Goal: Transaction & Acquisition: Subscribe to service/newsletter

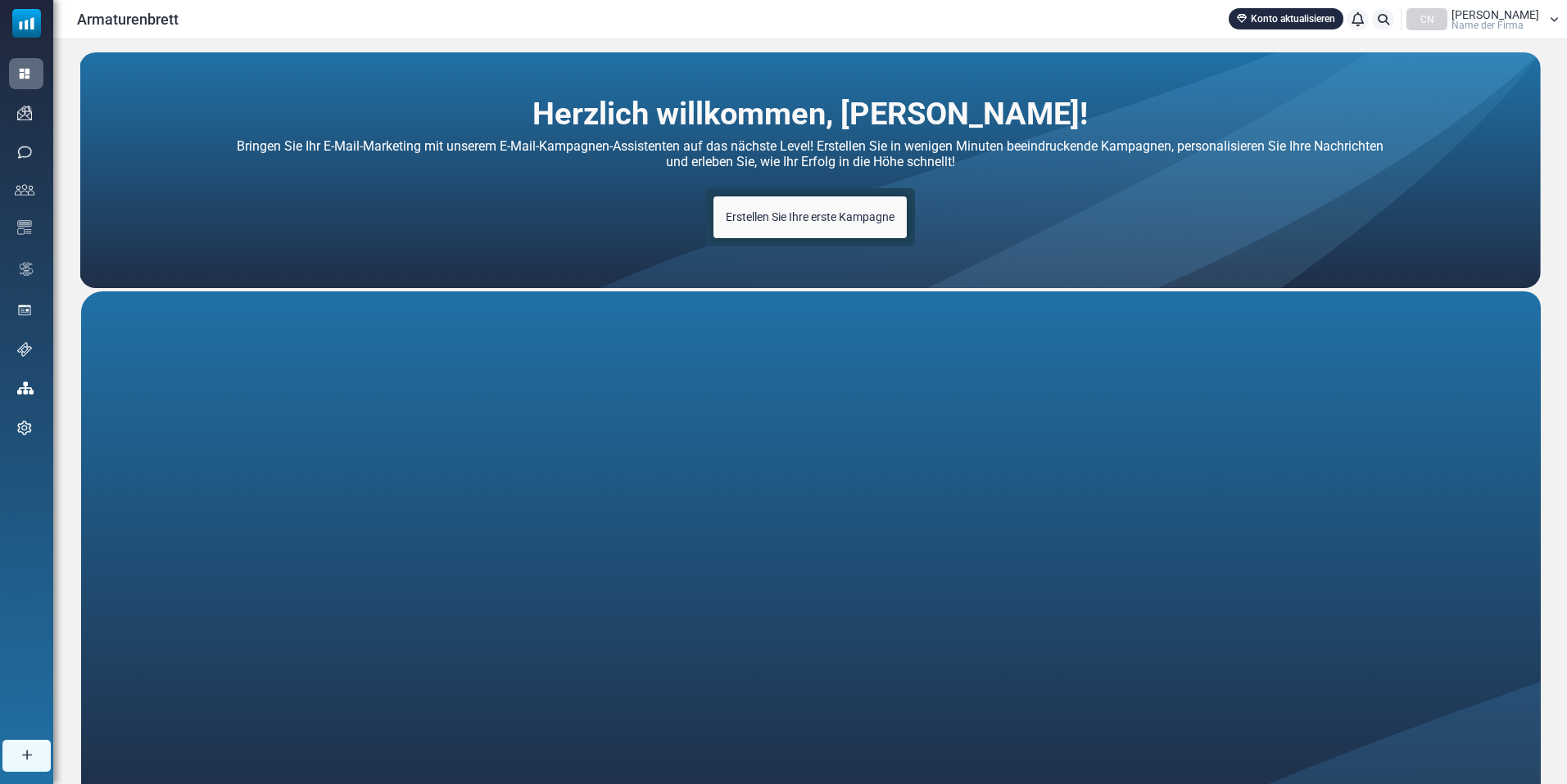
click at [574, 29] on div "Armaturenbrett Konto aktualisieren Benachrichtigungen CN Jürgen Name der Firma …" at bounding box center [810, 19] width 1498 height 23
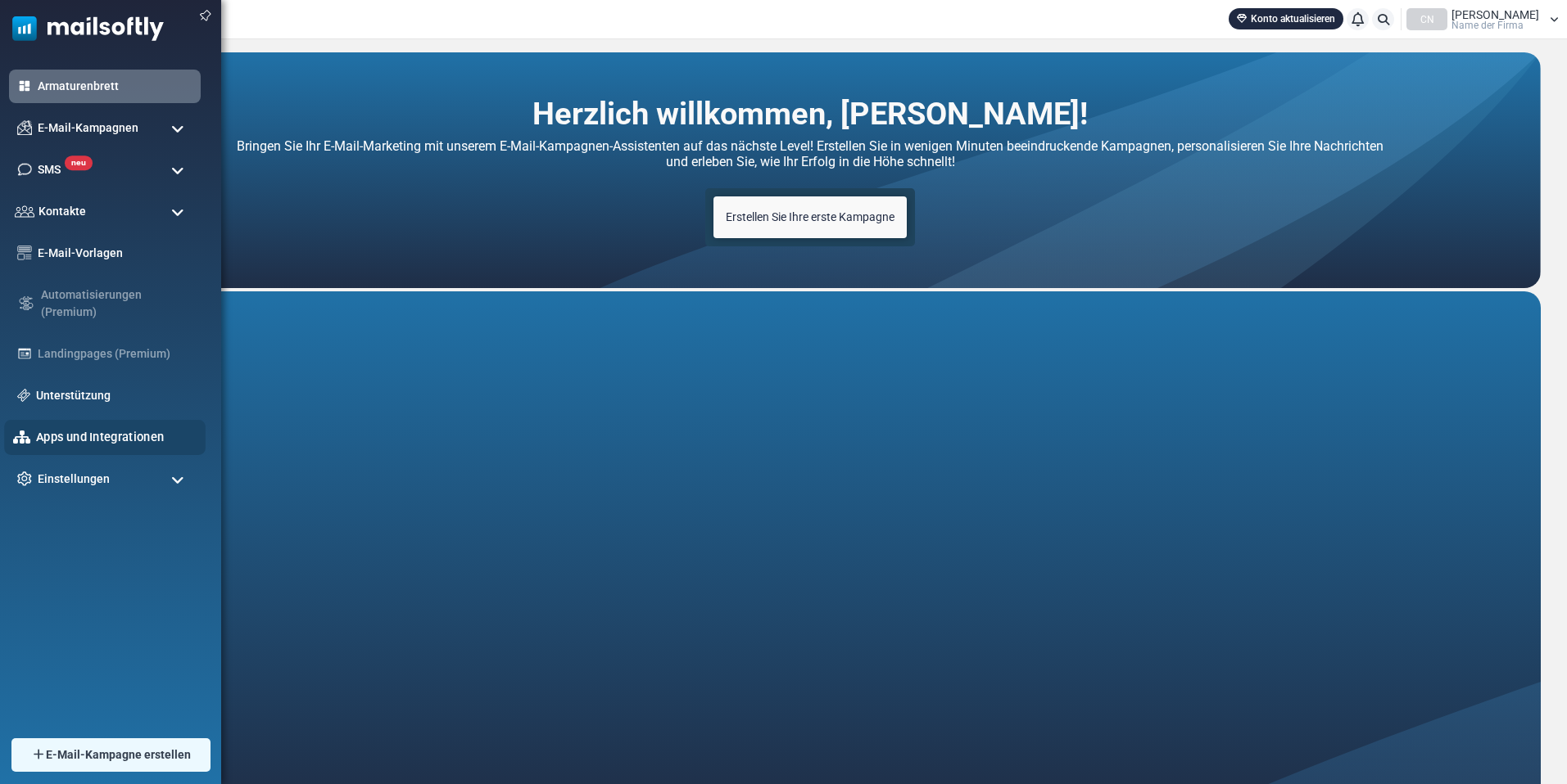
click at [105, 439] on font "Apps und Integrationen" at bounding box center [100, 437] width 128 height 14
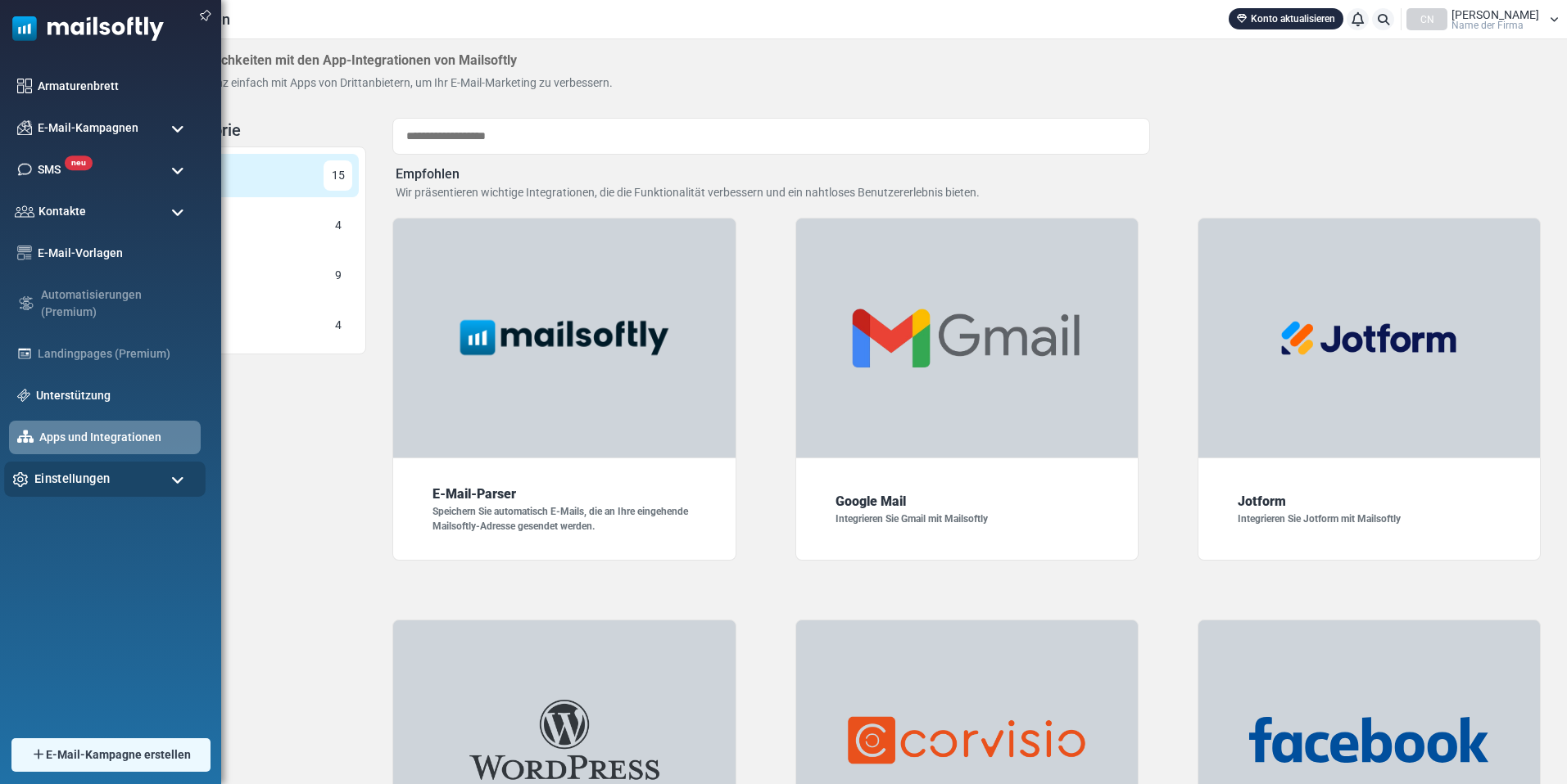
click at [59, 482] on font "Einstellungen" at bounding box center [72, 478] width 76 height 14
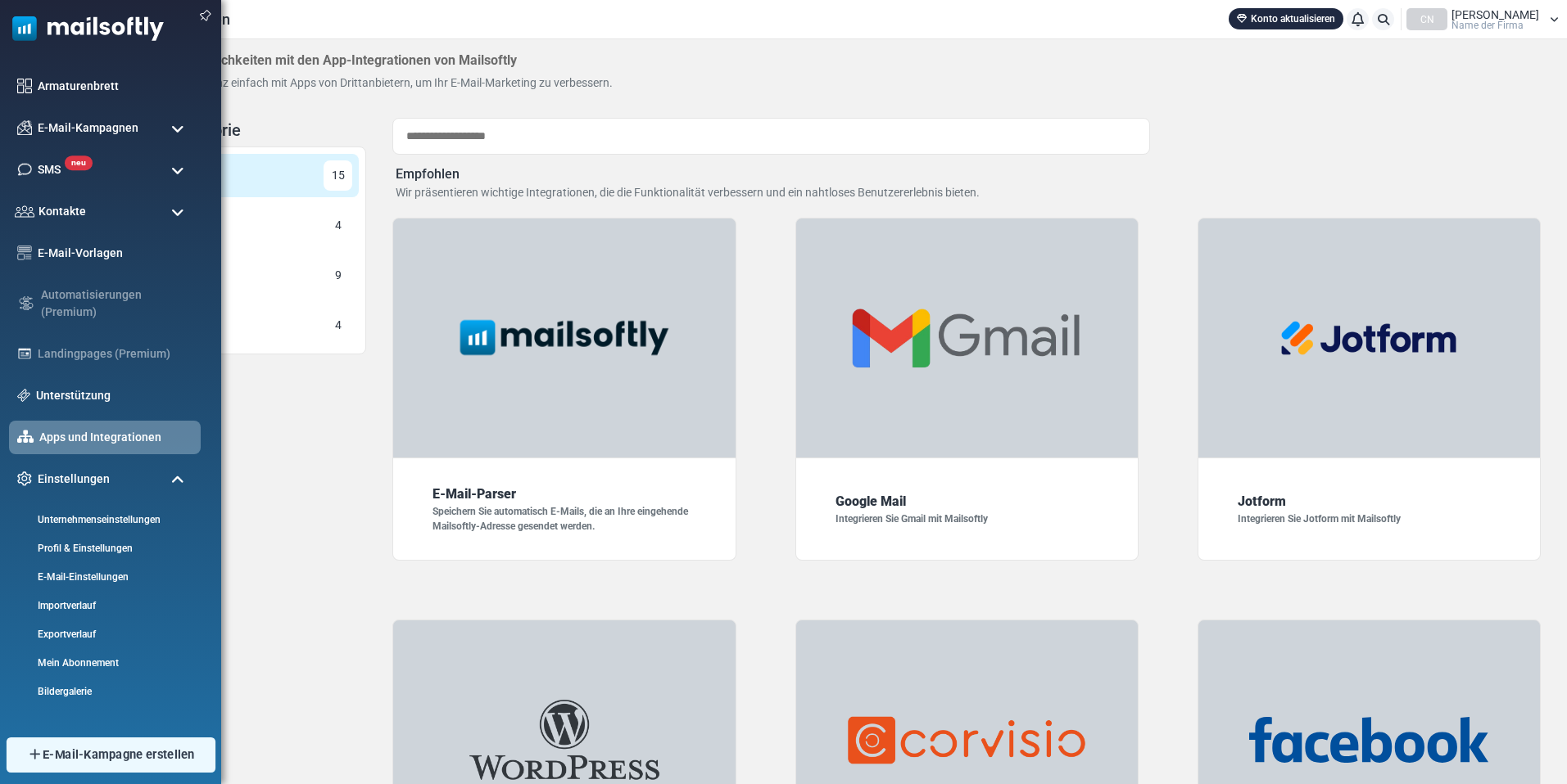
click at [106, 759] on font "E-Mail-Kampagne erstellen" at bounding box center [118, 754] width 152 height 14
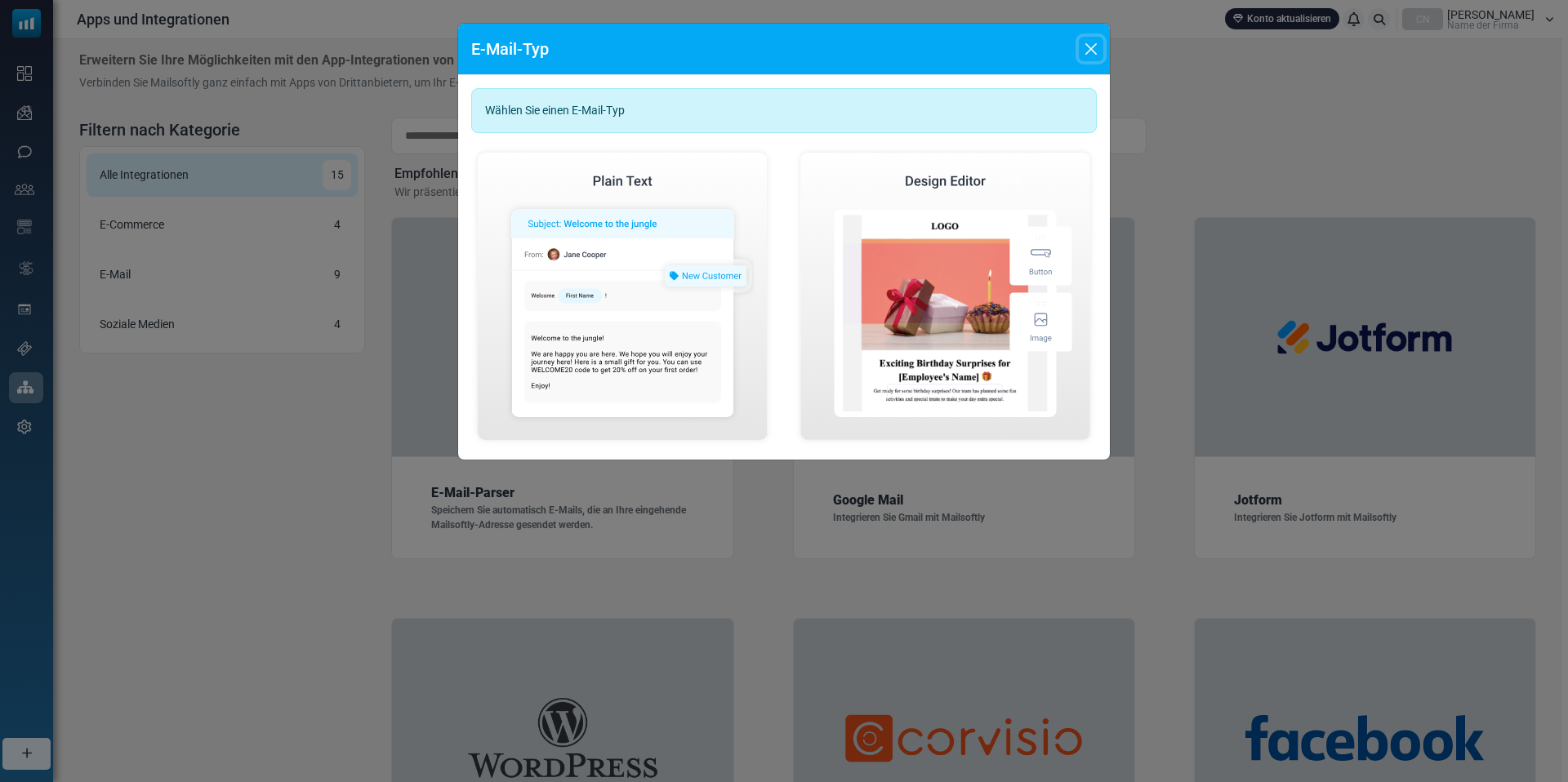
click at [1092, 50] on button "Schließen" at bounding box center [1090, 48] width 24 height 24
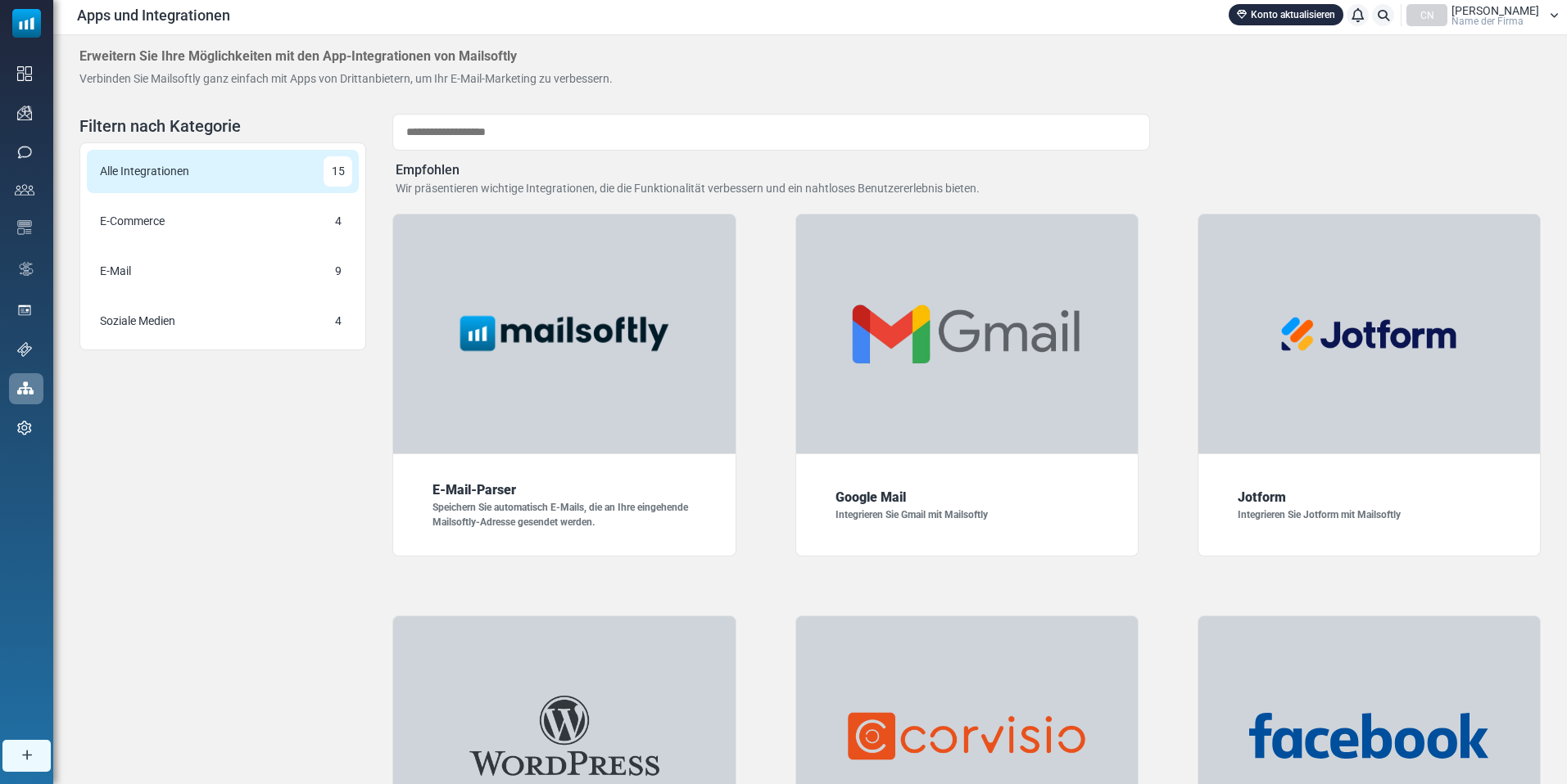
scroll to position [9, 0]
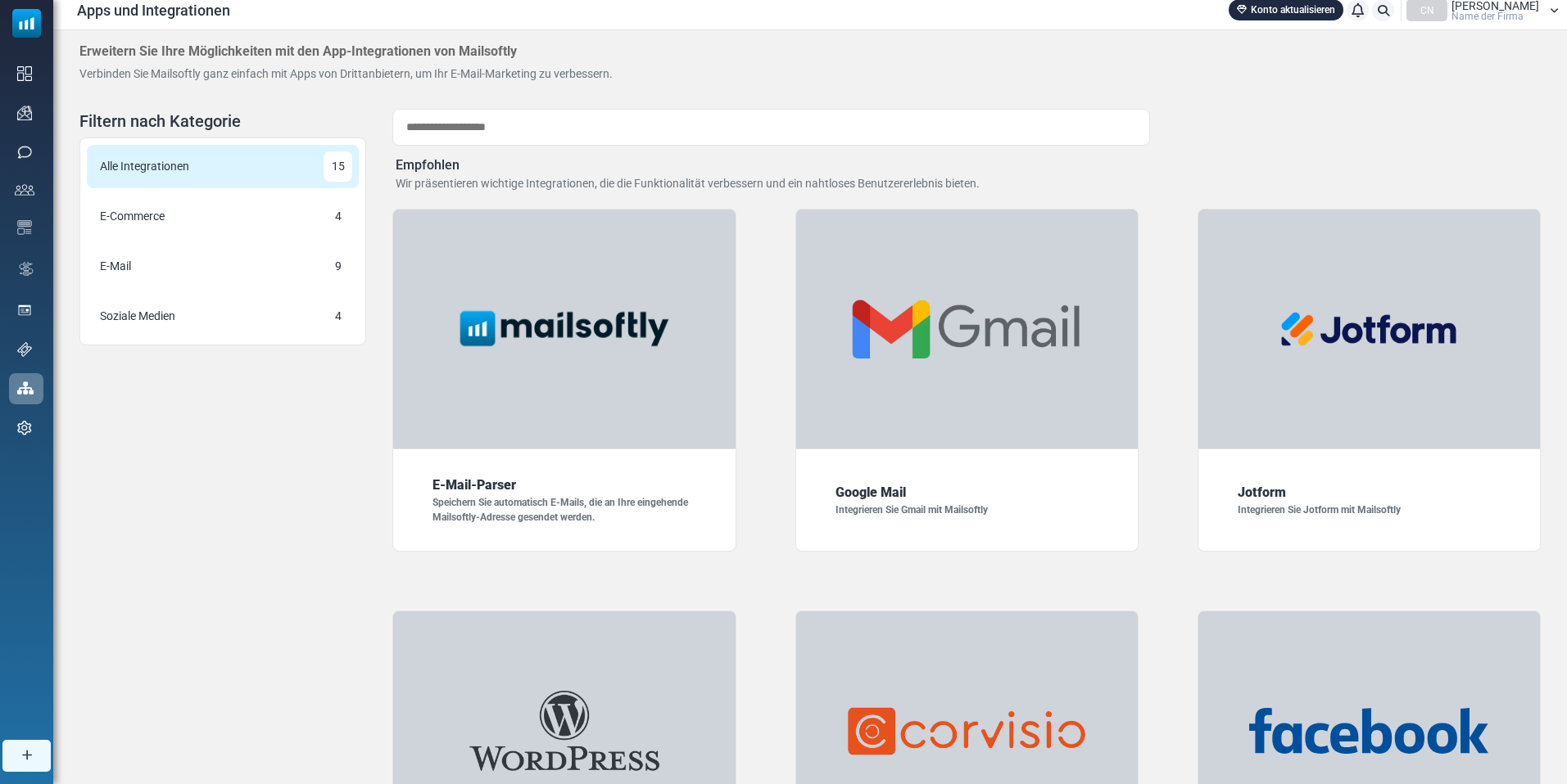
click at [1494, 8] on font "[PERSON_NAME]" at bounding box center [1495, 5] width 87 height 14
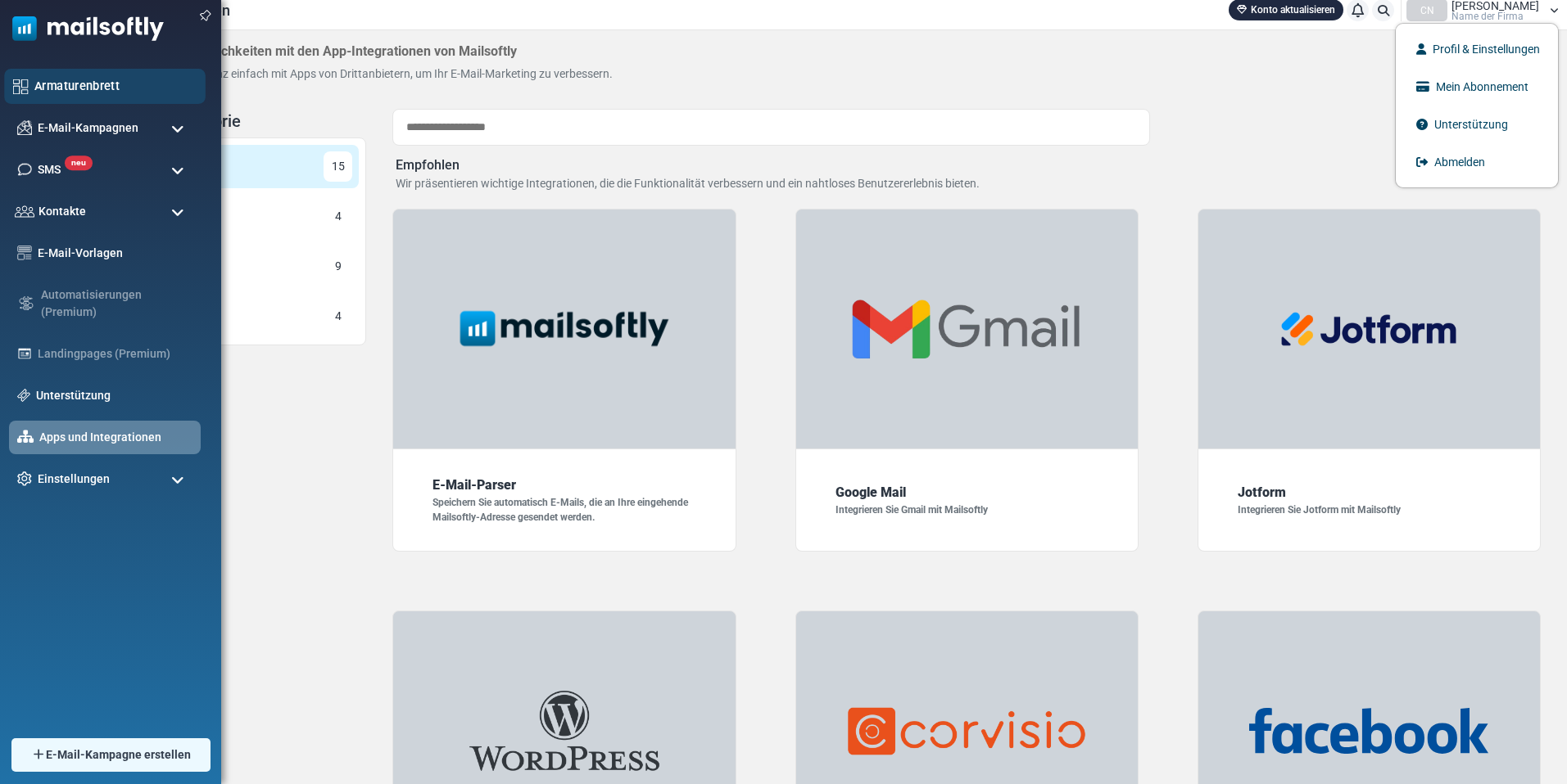
click at [78, 91] on font "Armaturenbrett" at bounding box center [77, 85] width 86 height 14
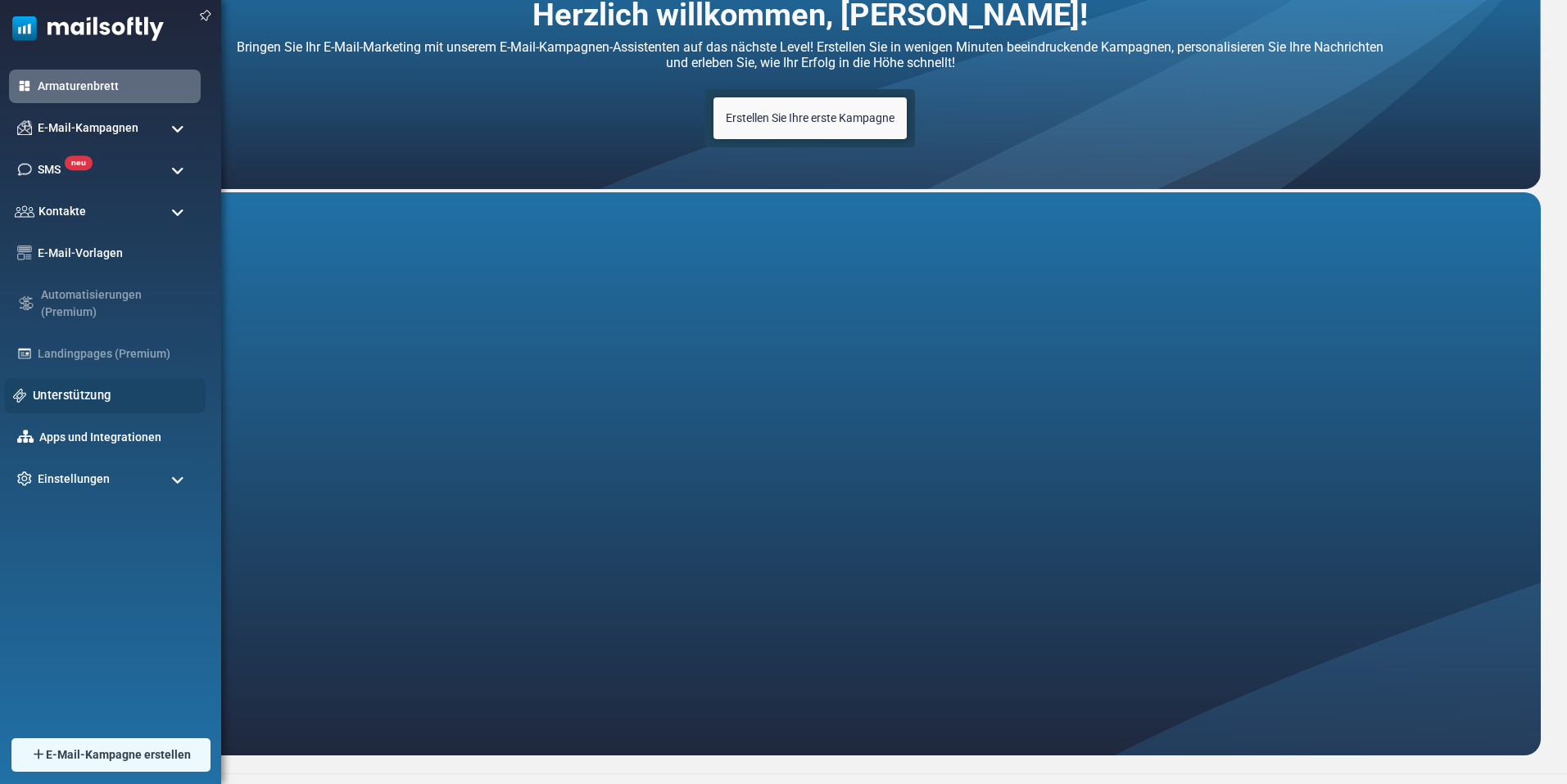
scroll to position [106, 0]
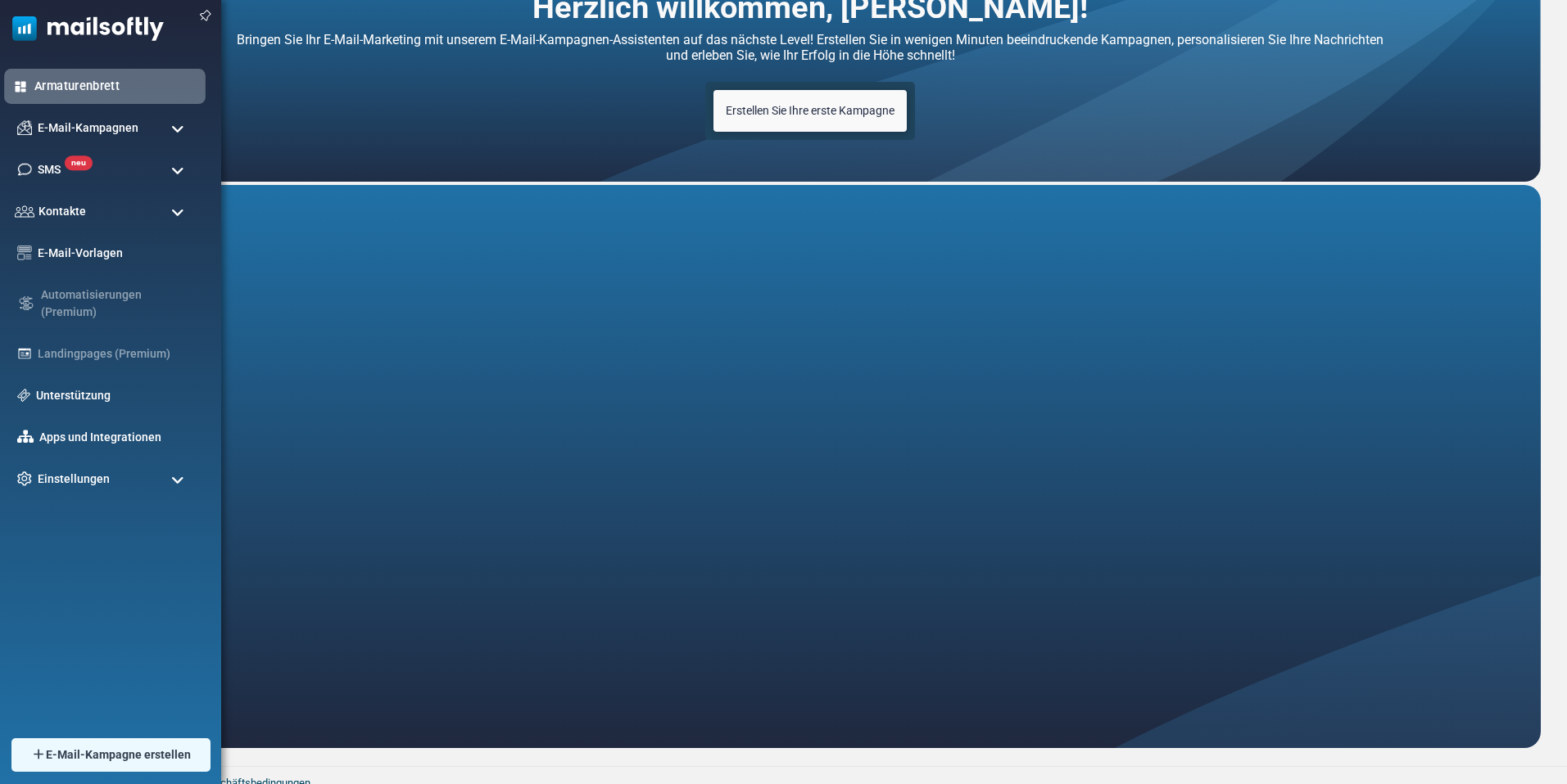
click at [90, 86] on font "Armaturenbrett" at bounding box center [77, 85] width 86 height 14
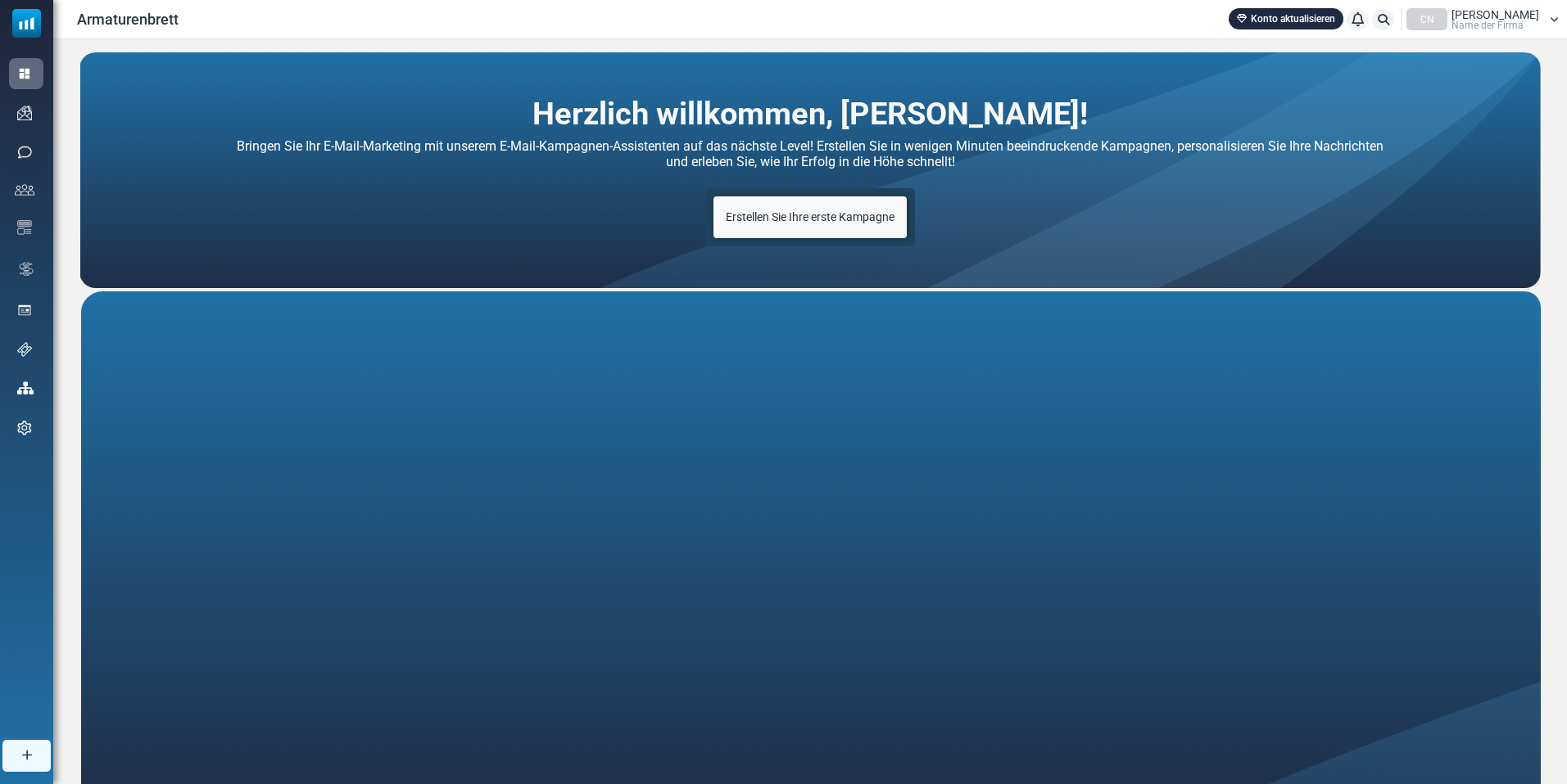
click at [811, 219] on font "Erstellen Sie Ihre erste Kampagne" at bounding box center [810, 217] width 168 height 14
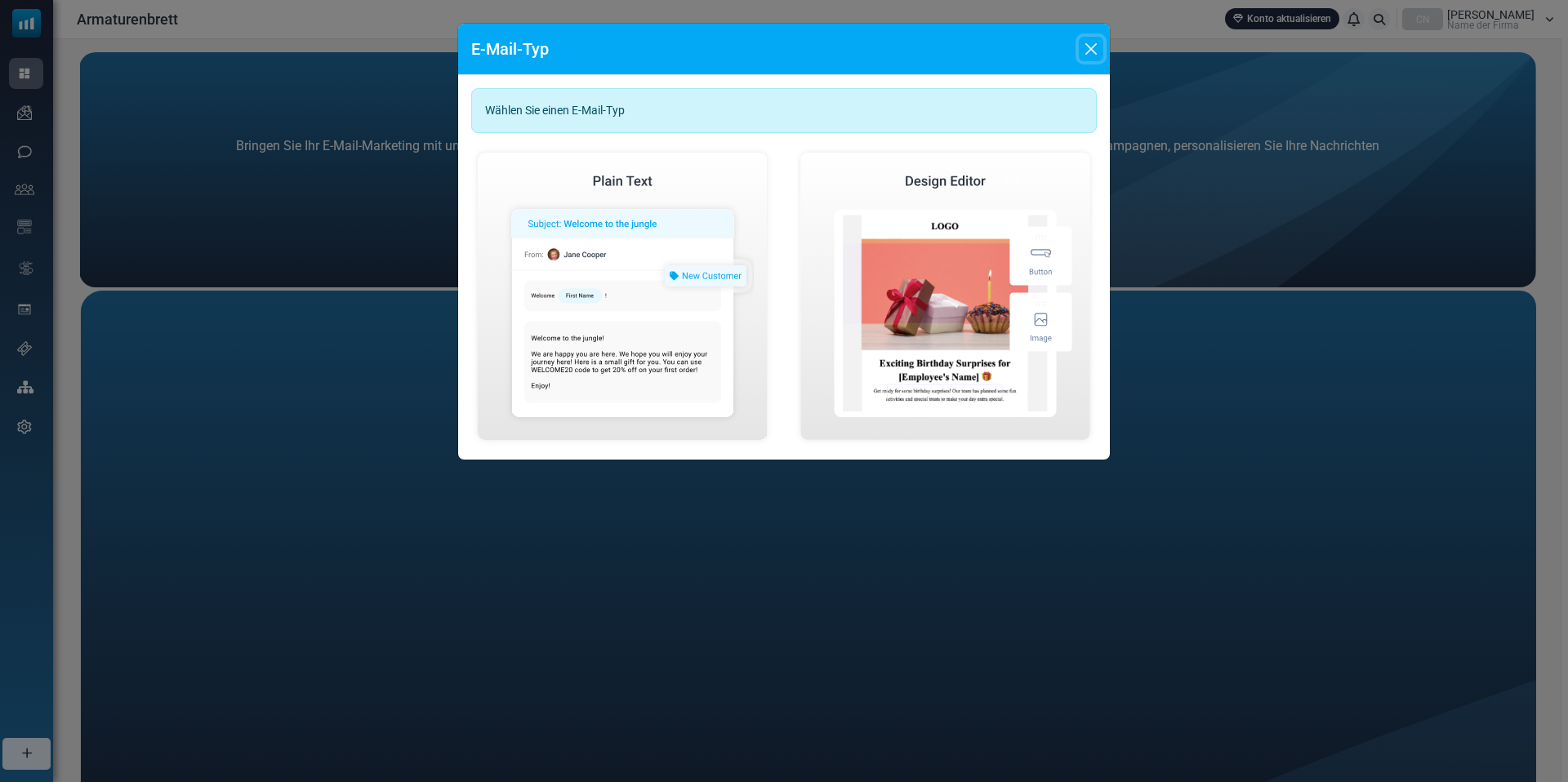
click at [1091, 49] on button "Schließen" at bounding box center [1090, 48] width 24 height 24
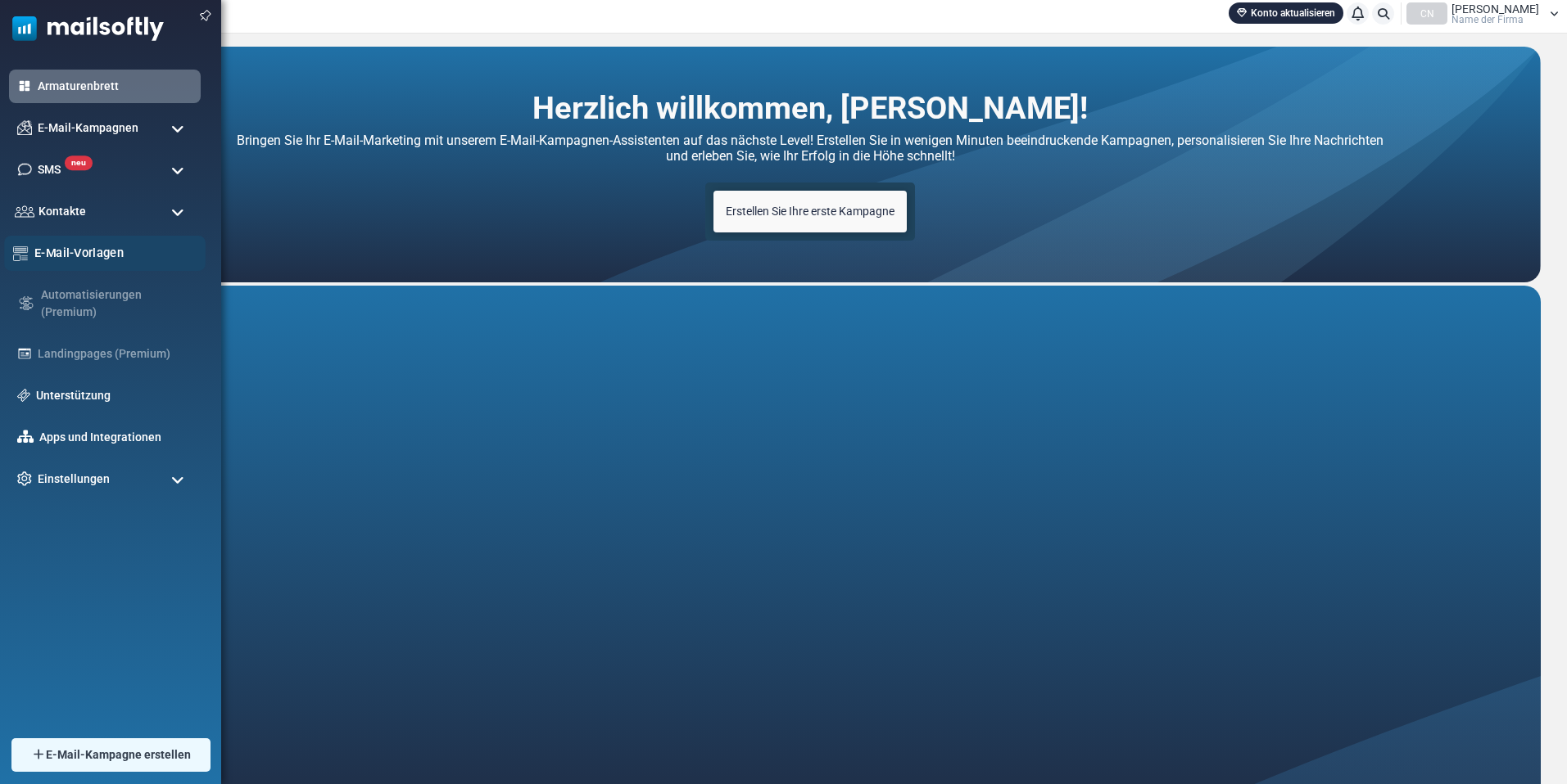
scroll to position [5, 0]
click at [96, 303] on div "Automatisierungen (Premium)" at bounding box center [105, 302] width 202 height 53
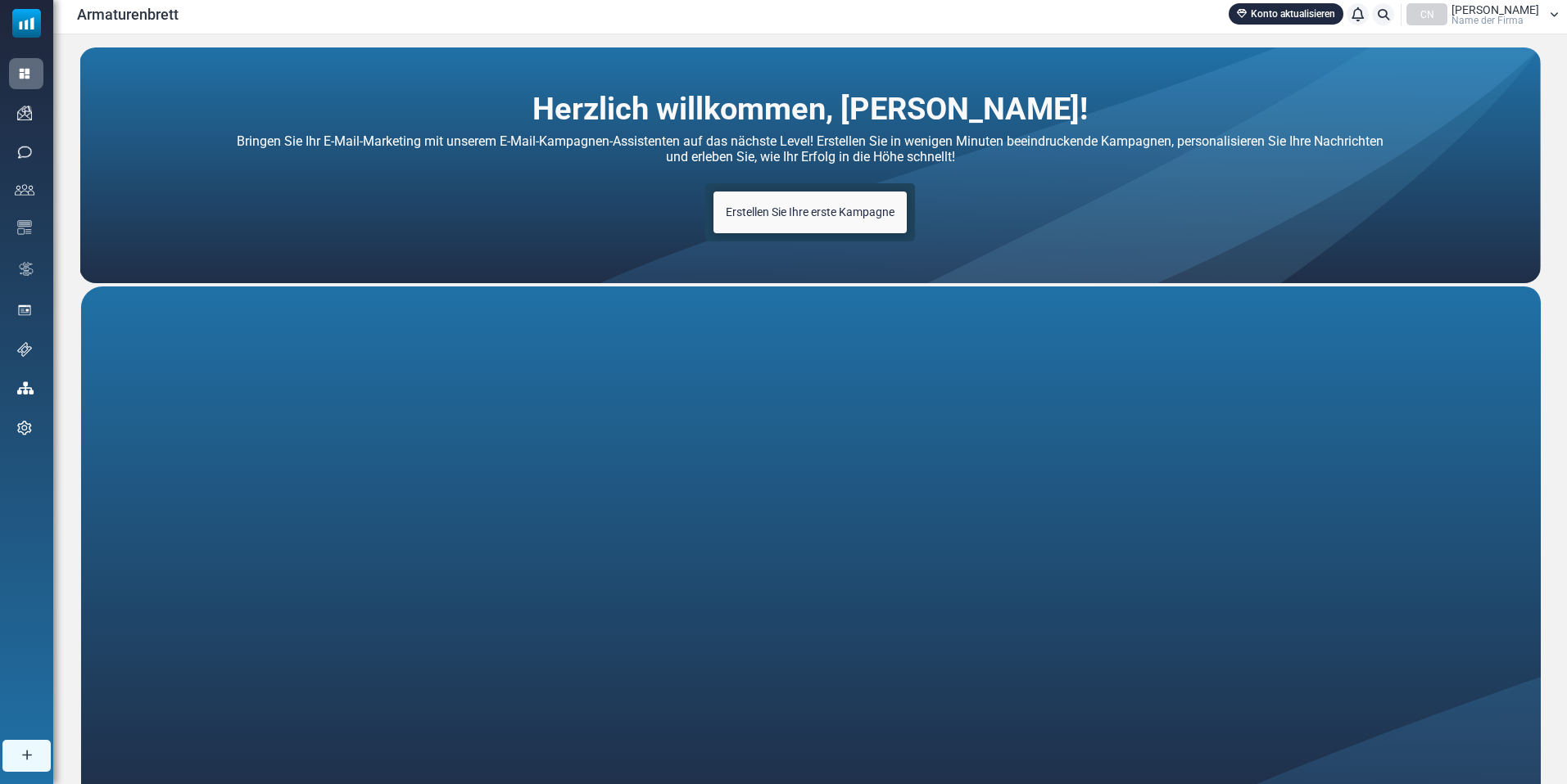
scroll to position [0, 0]
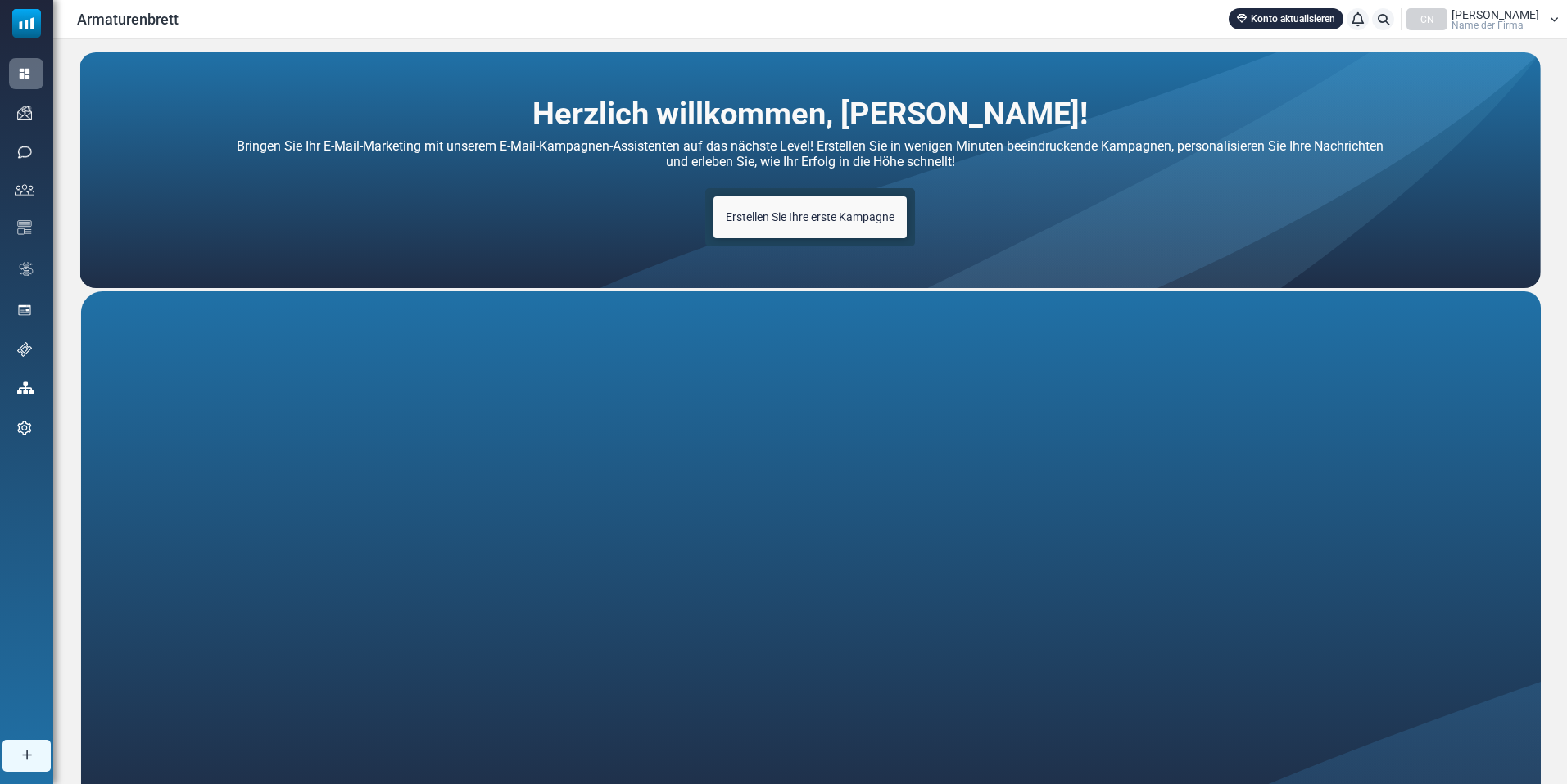
click at [1316, 17] on font "Konto aktualisieren" at bounding box center [1293, 19] width 85 height 12
